Goal: Transaction & Acquisition: Purchase product/service

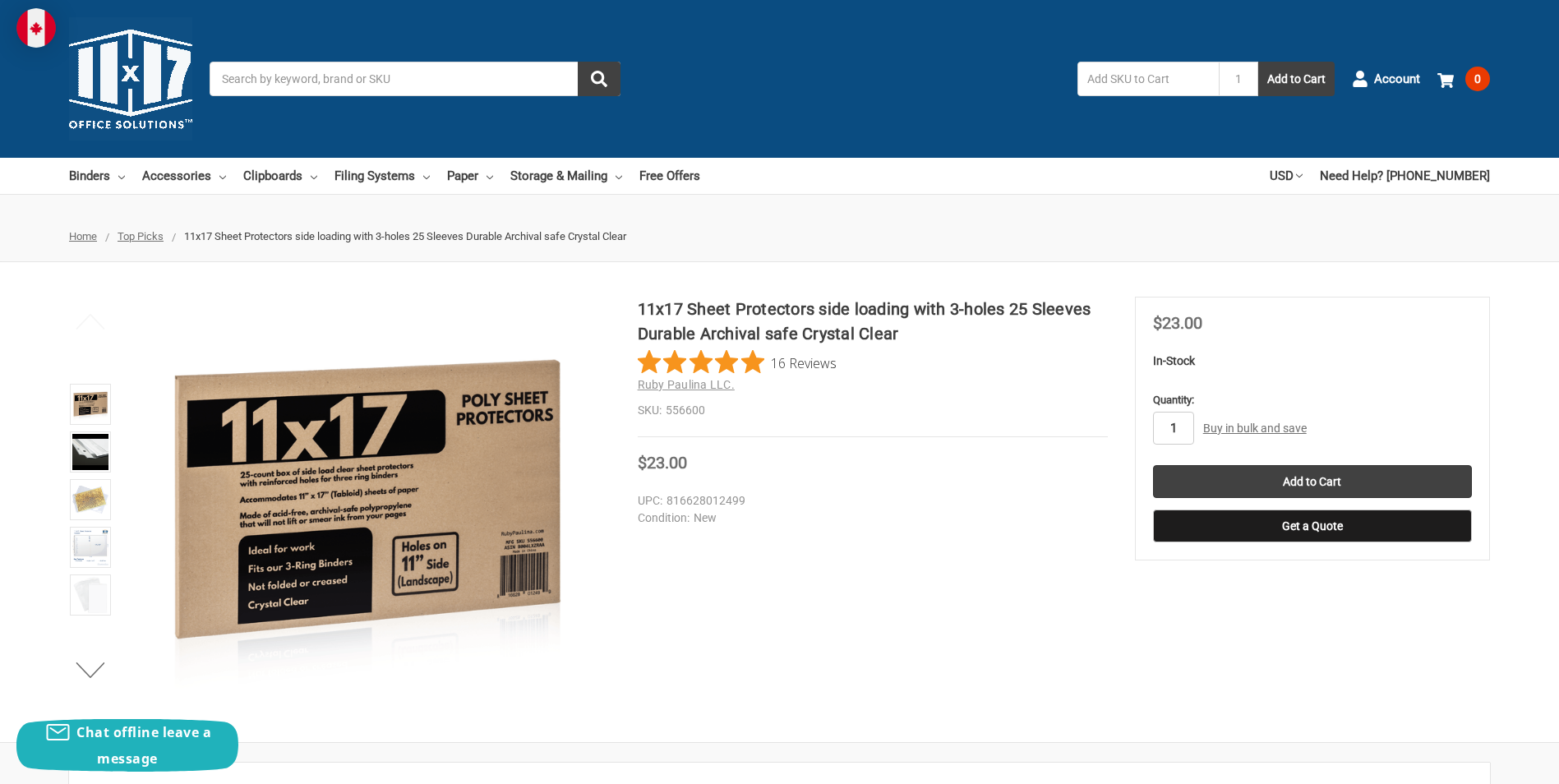
click at [1185, 426] on input "1" at bounding box center [1173, 428] width 41 height 33
type input "8"
click at [1328, 477] on input "Add to Cart" at bounding box center [1312, 481] width 319 height 33
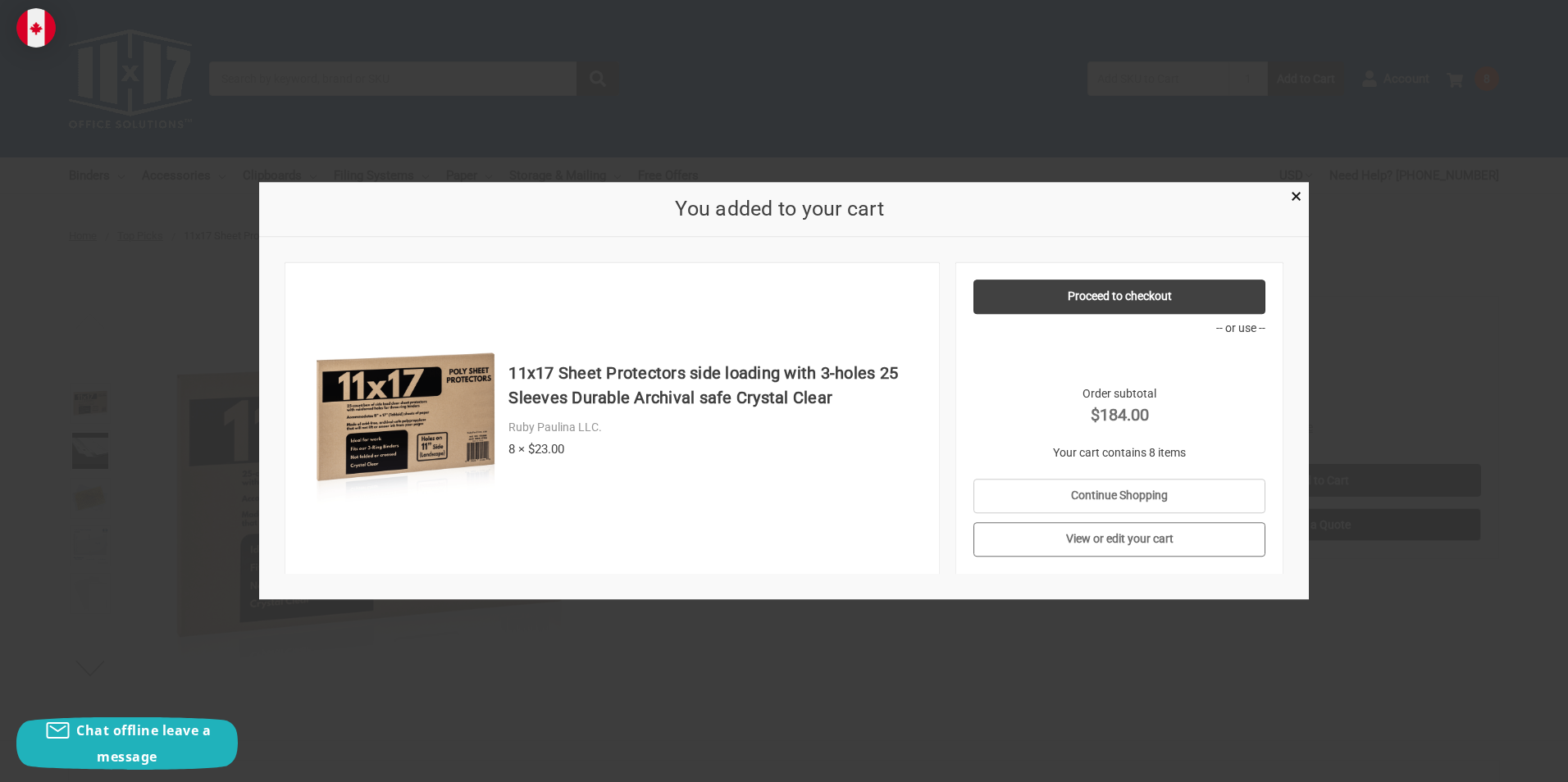
click at [1100, 537] on link "View or edit your cart" at bounding box center [1120, 539] width 293 height 34
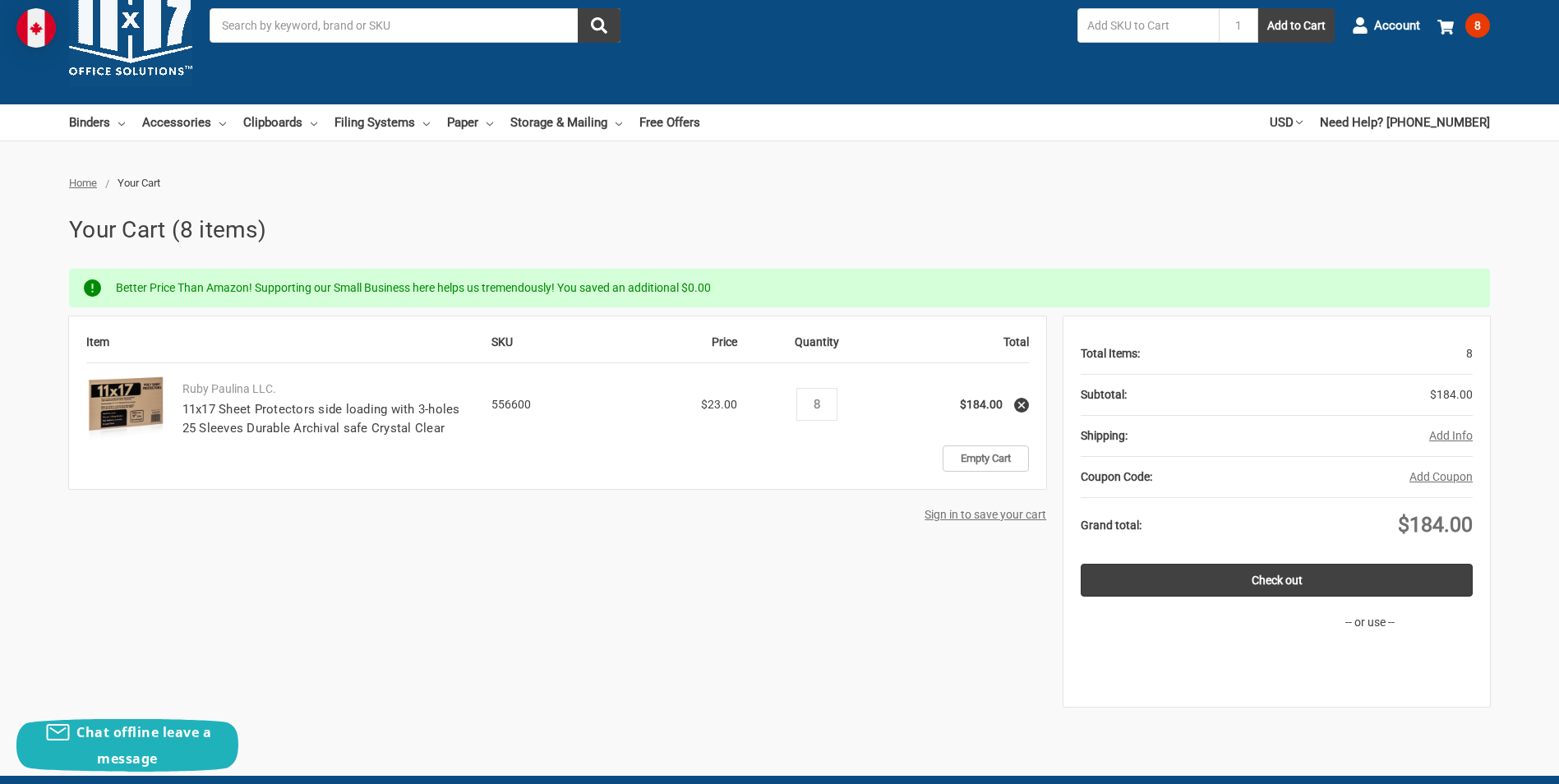
scroll to position [83, 0]
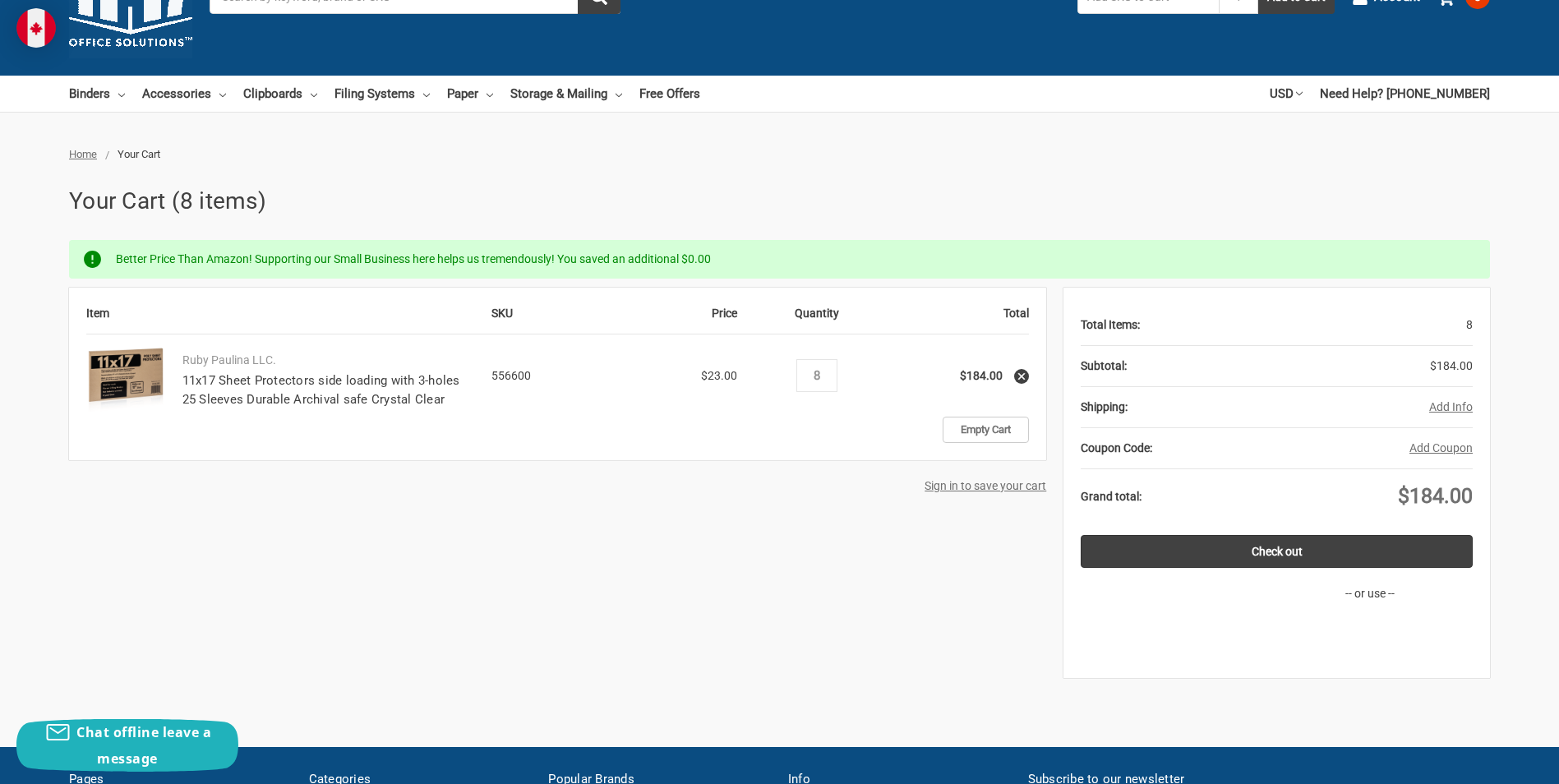
click at [1445, 406] on button "Add Info" at bounding box center [1451, 407] width 43 height 18
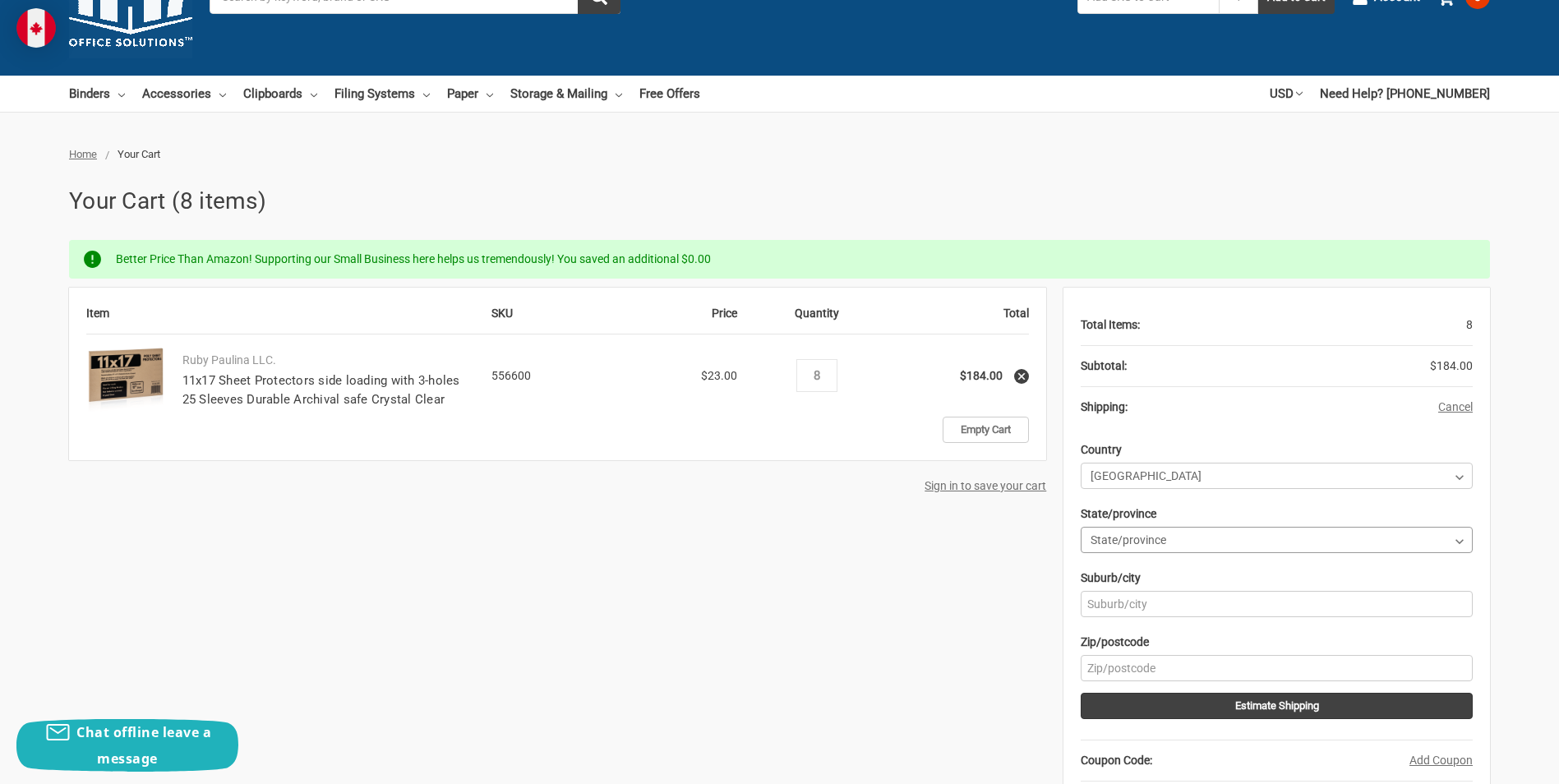
click at [1132, 542] on select "State/province Alberta British Columbia Manitoba New Brunswick Newfoundland and…" at bounding box center [1277, 540] width 392 height 27
select select "74"
click at [1081, 527] on select "State/province Alberta British Columbia Manitoba New Brunswick Newfoundland and…" at bounding box center [1277, 540] width 392 height 27
click at [1110, 611] on input "Suburb/city" at bounding box center [1277, 604] width 392 height 27
type input "London"
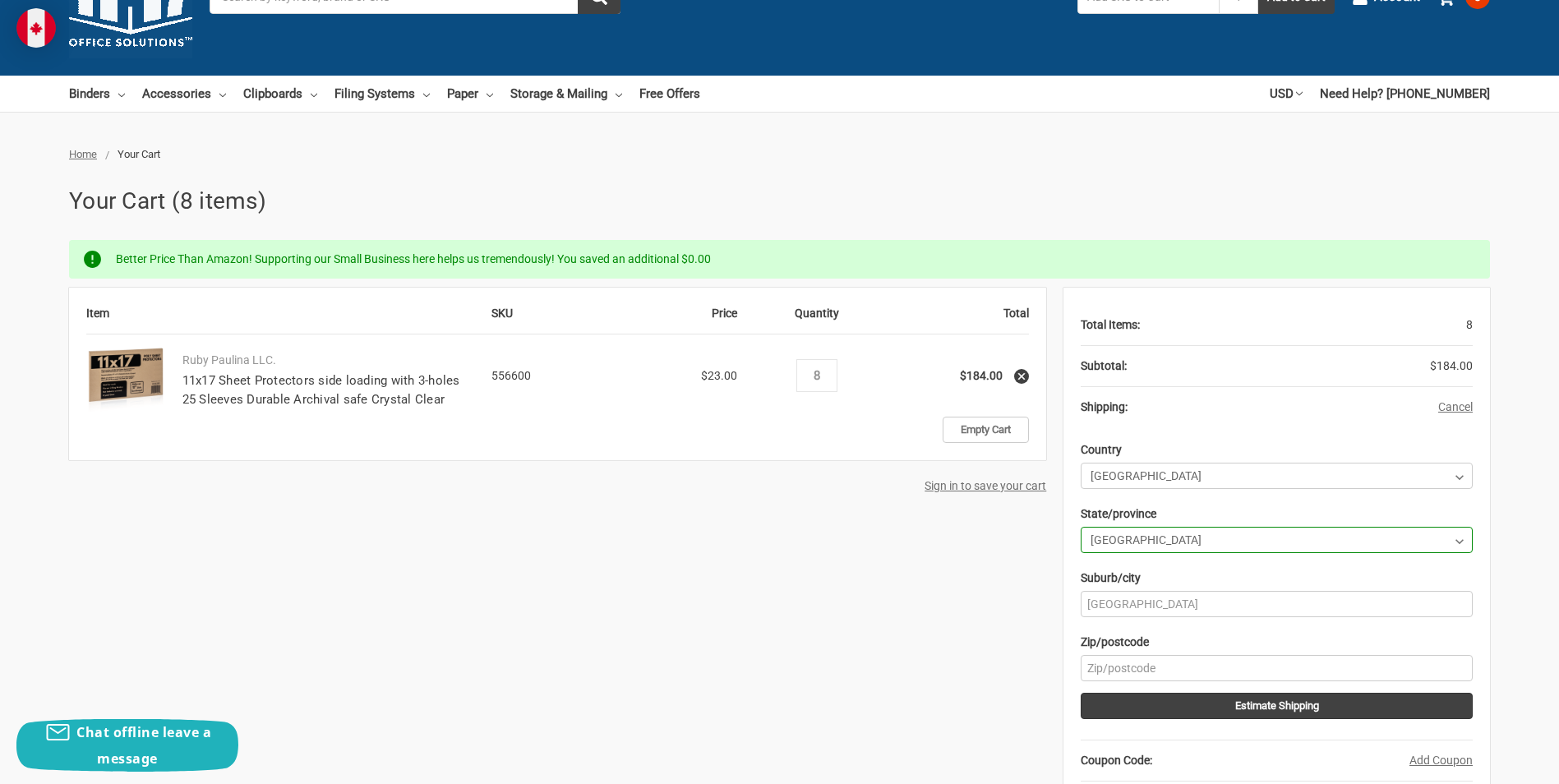
type input "N6L 1A4"
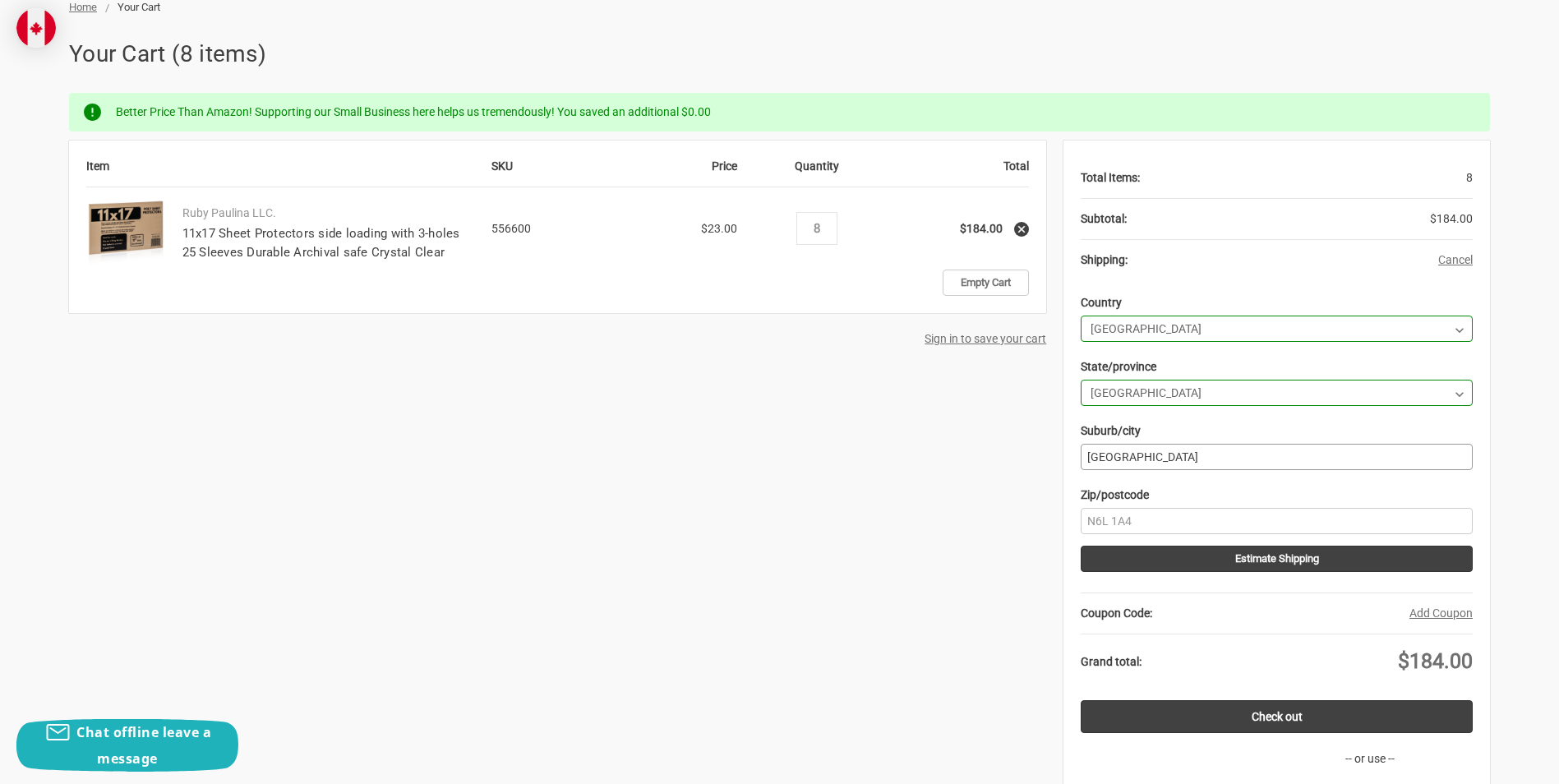
scroll to position [247, 0]
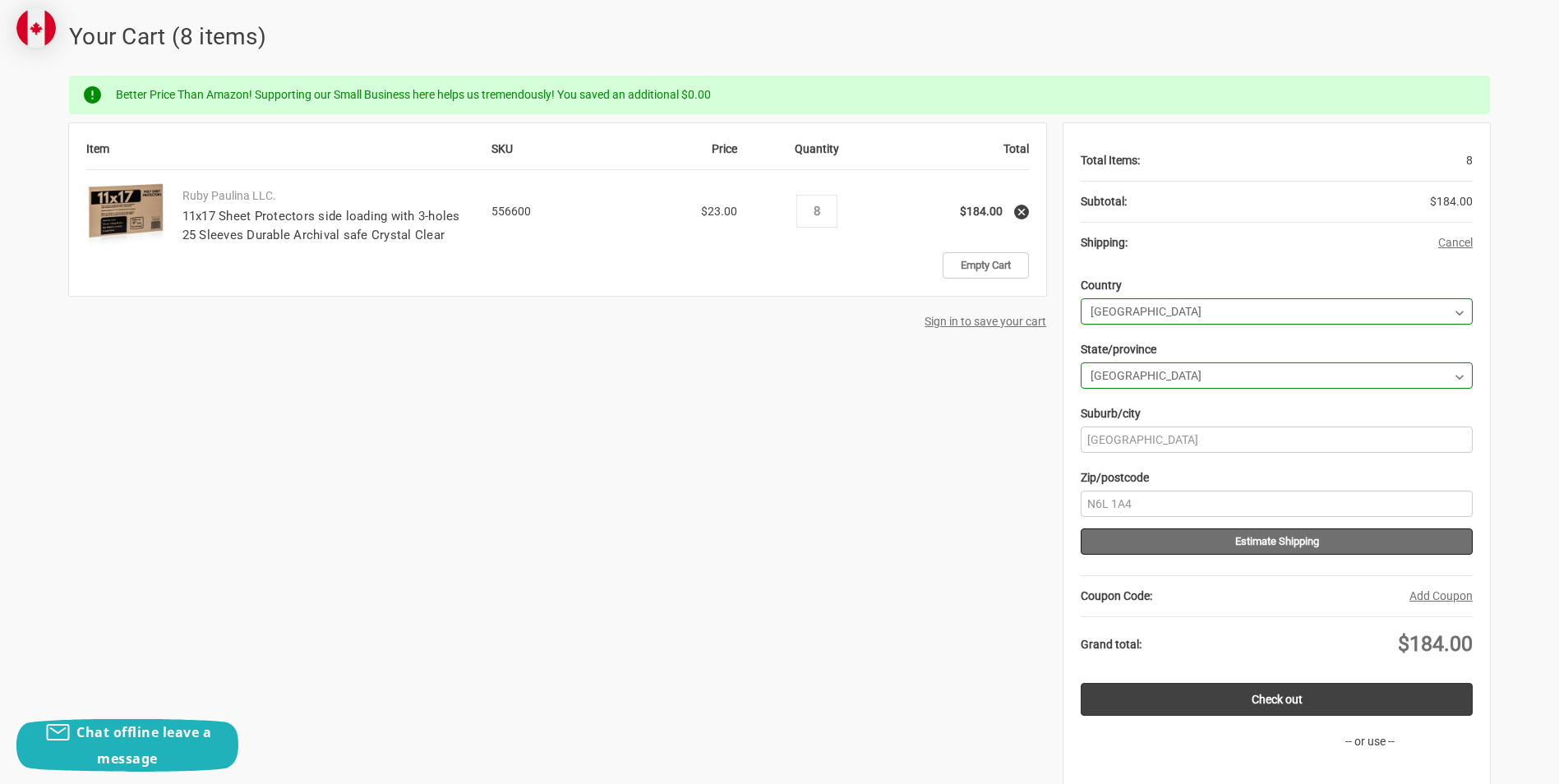
click at [1255, 537] on button "Estimate Shipping" at bounding box center [1277, 542] width 392 height 27
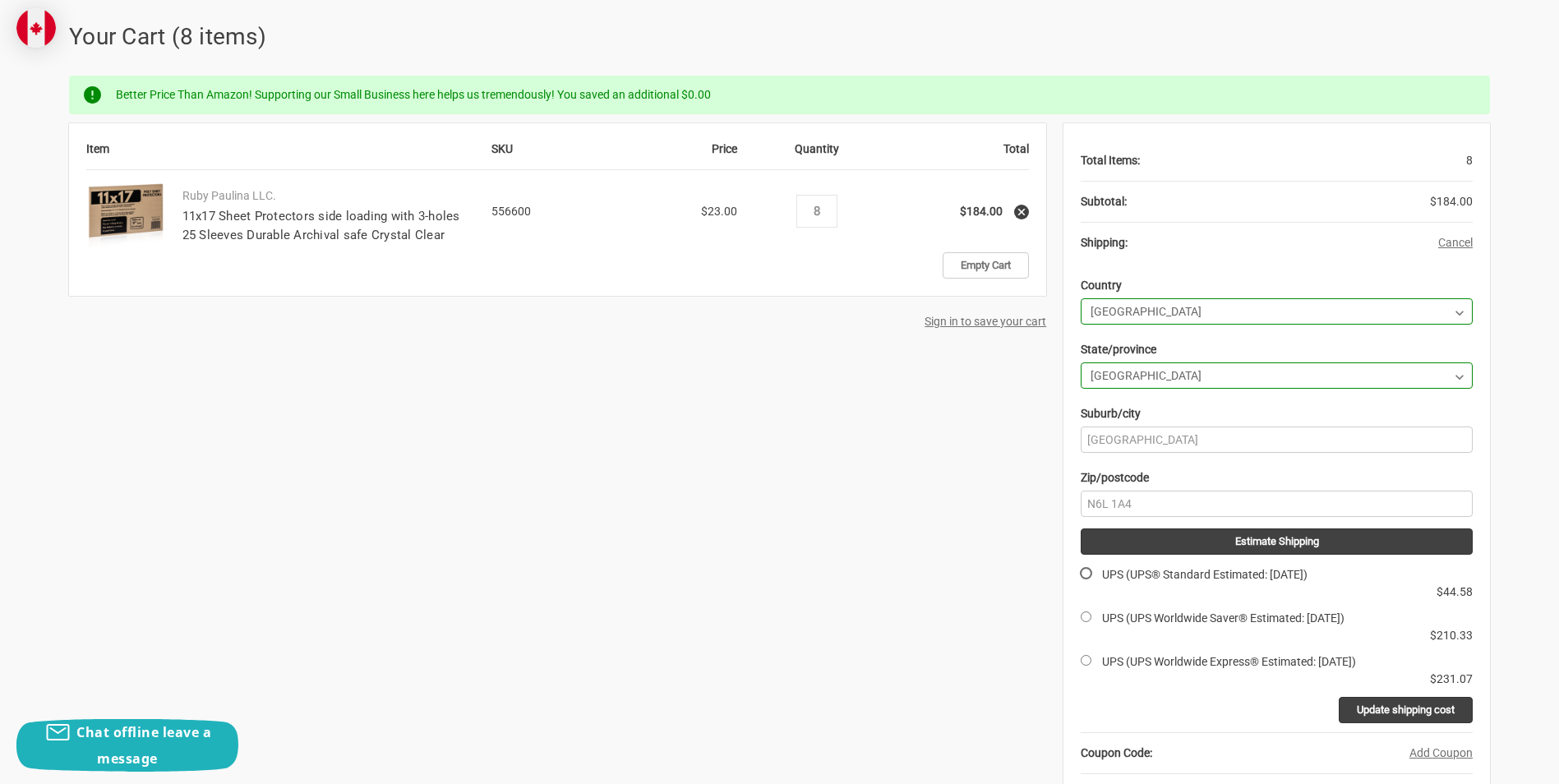
click at [1086, 575] on input "UPS (UPS® Standard Estimated: Tue, Aug 26)" at bounding box center [1086, 573] width 11 height 11
radio input "true"
click at [1384, 705] on input "Update shipping cost" at bounding box center [1406, 711] width 134 height 27
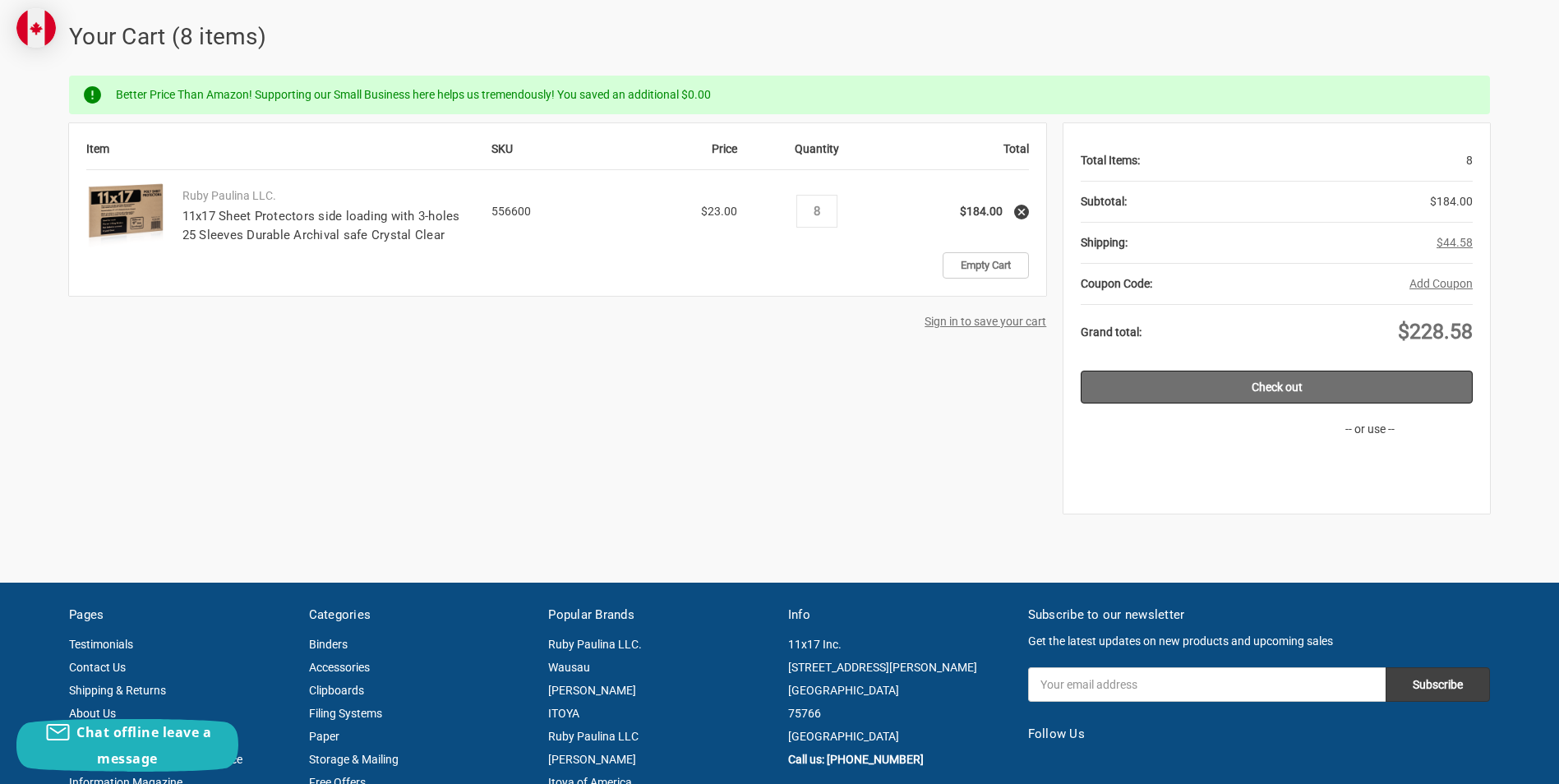
click at [1294, 389] on link "Check out" at bounding box center [1277, 386] width 392 height 33
click at [1204, 386] on link "Check out" at bounding box center [1277, 386] width 392 height 33
